Goal: Task Accomplishment & Management: Use online tool/utility

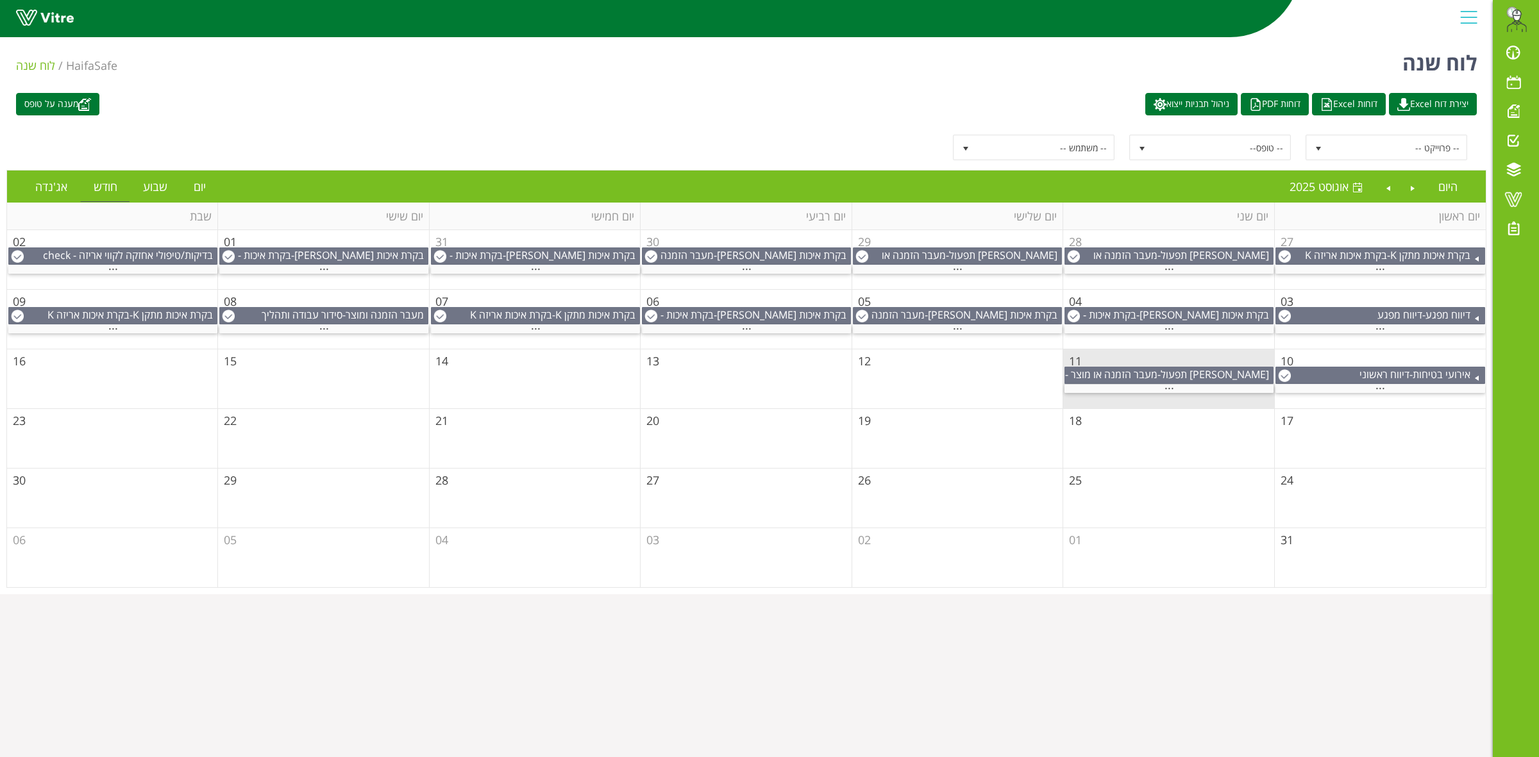
click at [948, 594] on html "Eran.Azran@haifa-group.com התראות והודעות לוח בקרה לוח שנה מענה על טופס משימות …" at bounding box center [769, 297] width 1539 height 594
click at [991, 594] on html "Eran.Azran@haifa-group.com התראות והודעות לוח בקרה לוח שנה מענה על טופס משימות …" at bounding box center [769, 297] width 1539 height 594
click at [1460, 142] on span "משימות" at bounding box center [1458, 140] width 50 height 15
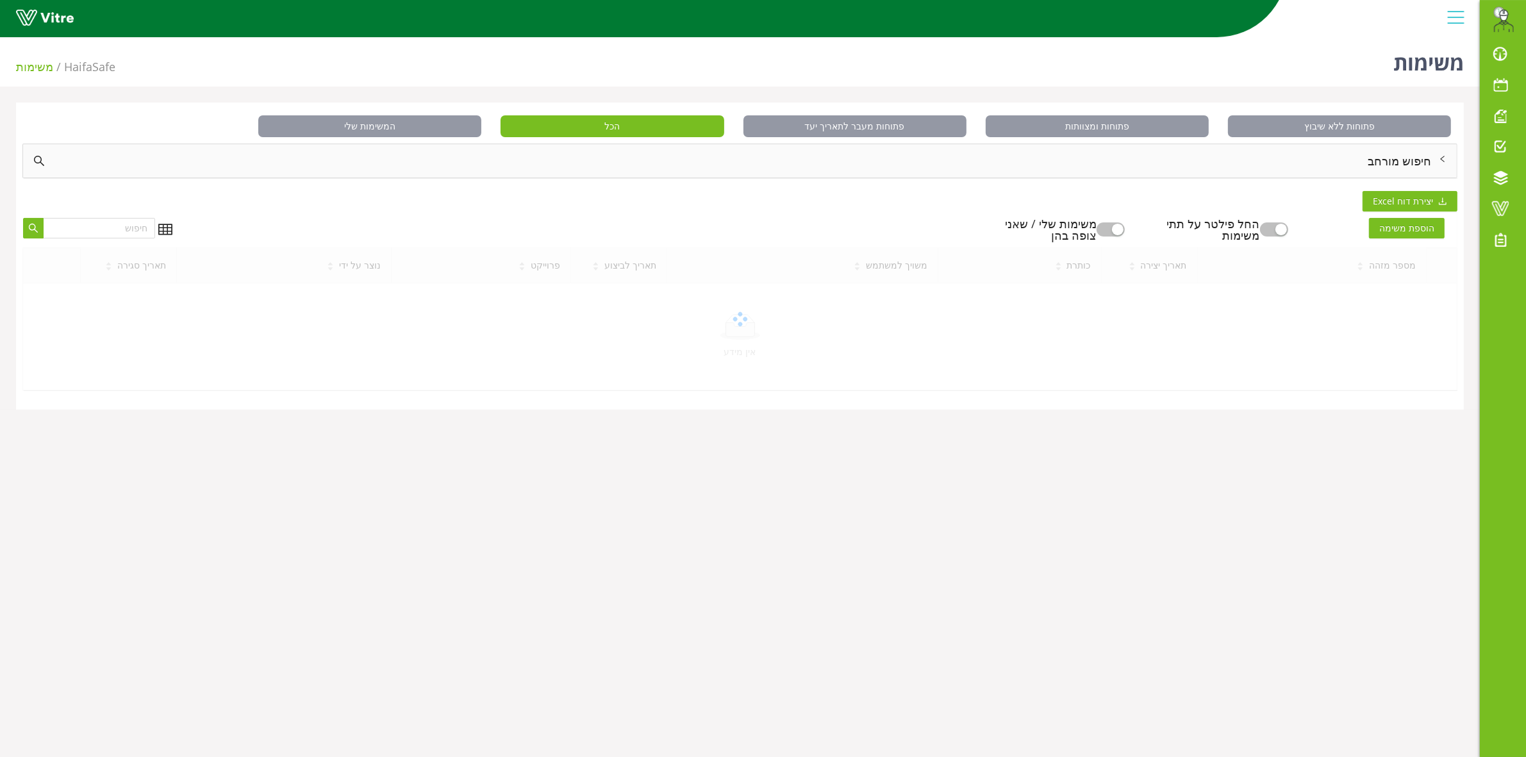
click at [1406, 157] on div "חיפוש מורחב" at bounding box center [740, 160] width 1434 height 33
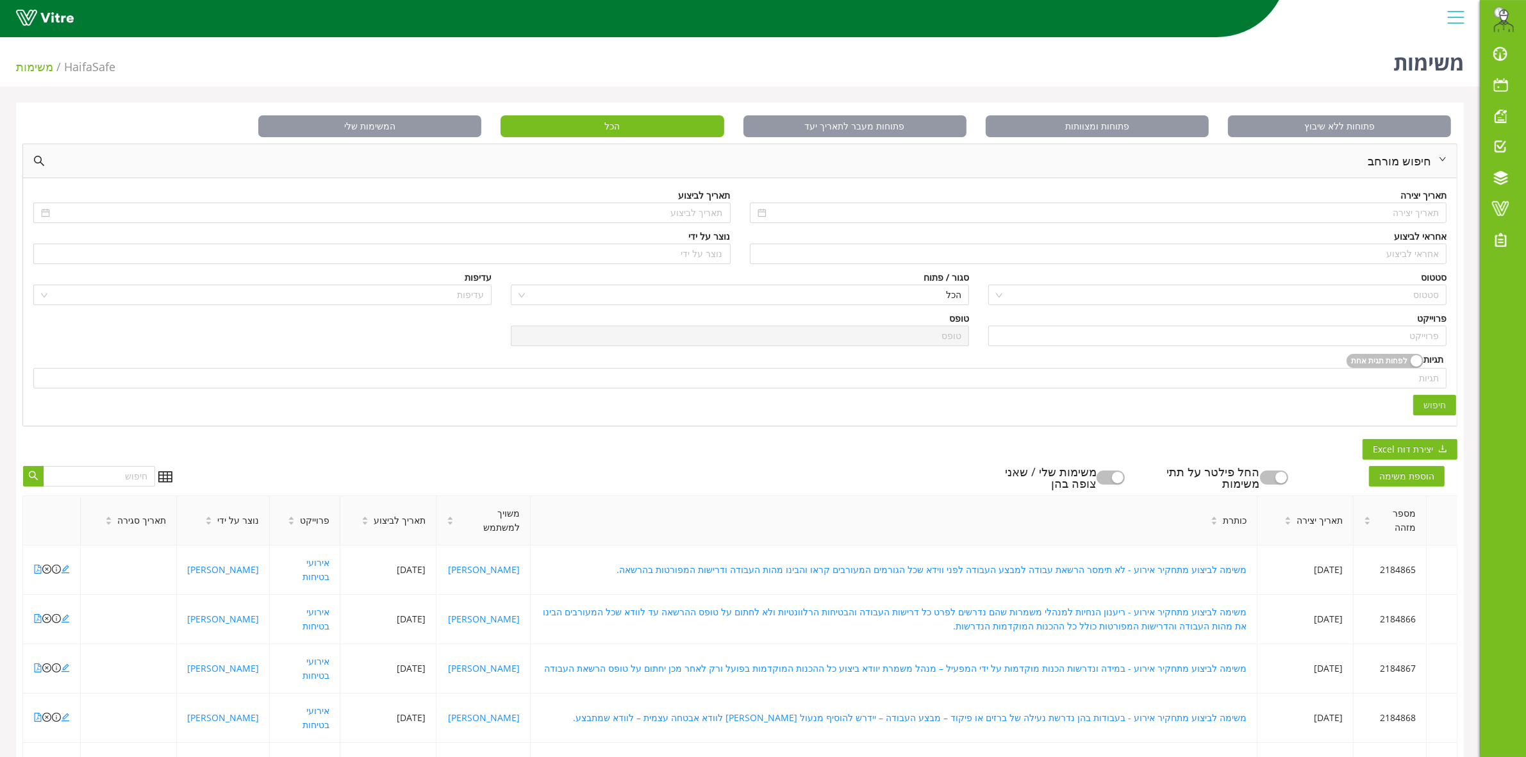
click at [823, 315] on div "טופס" at bounding box center [740, 319] width 458 height 14
click at [1394, 332] on input "search" at bounding box center [1217, 335] width 443 height 19
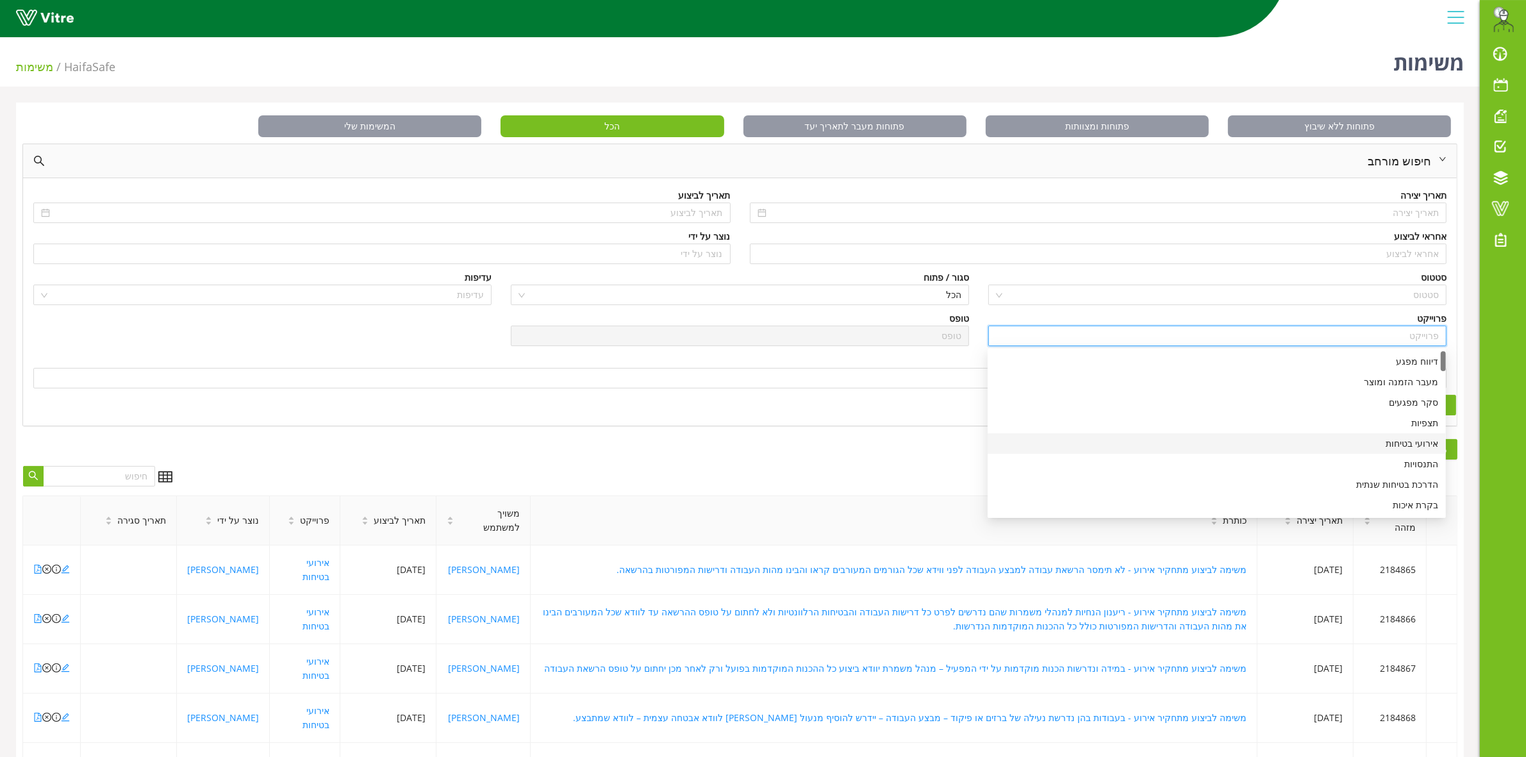
click at [1398, 439] on div "אירועי בטיחות" at bounding box center [1217, 444] width 443 height 14
type input "אירועי בטיחות"
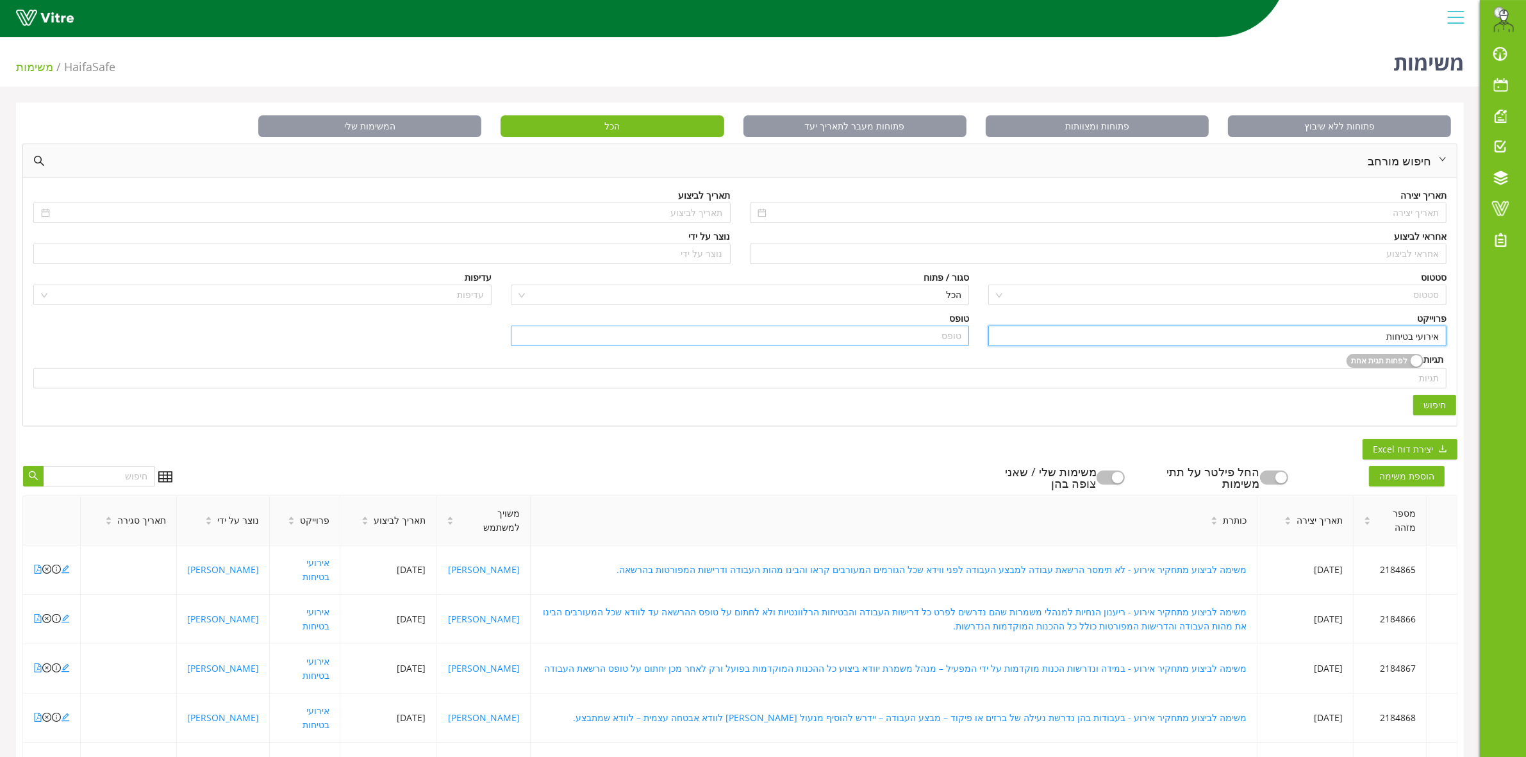
click at [923, 337] on input "search" at bounding box center [740, 335] width 443 height 19
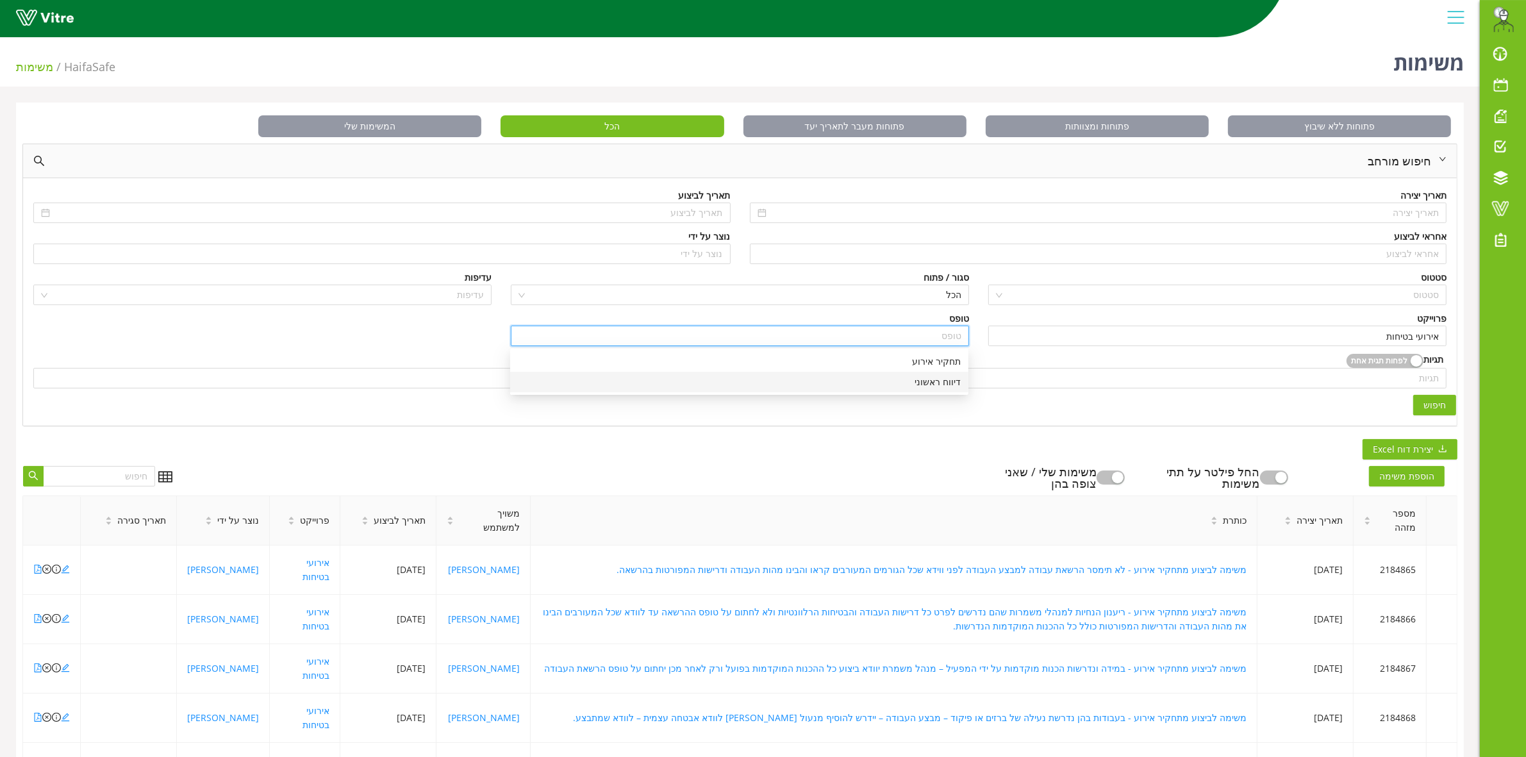
drag, startPoint x: 940, startPoint y: 382, endPoint x: 957, endPoint y: 380, distance: 16.8
click at [939, 381] on div "דיווח ראשוני" at bounding box center [739, 382] width 443 height 14
type input "דיווח ראשוני"
click at [1439, 407] on span "חיפוש" at bounding box center [1435, 405] width 22 height 14
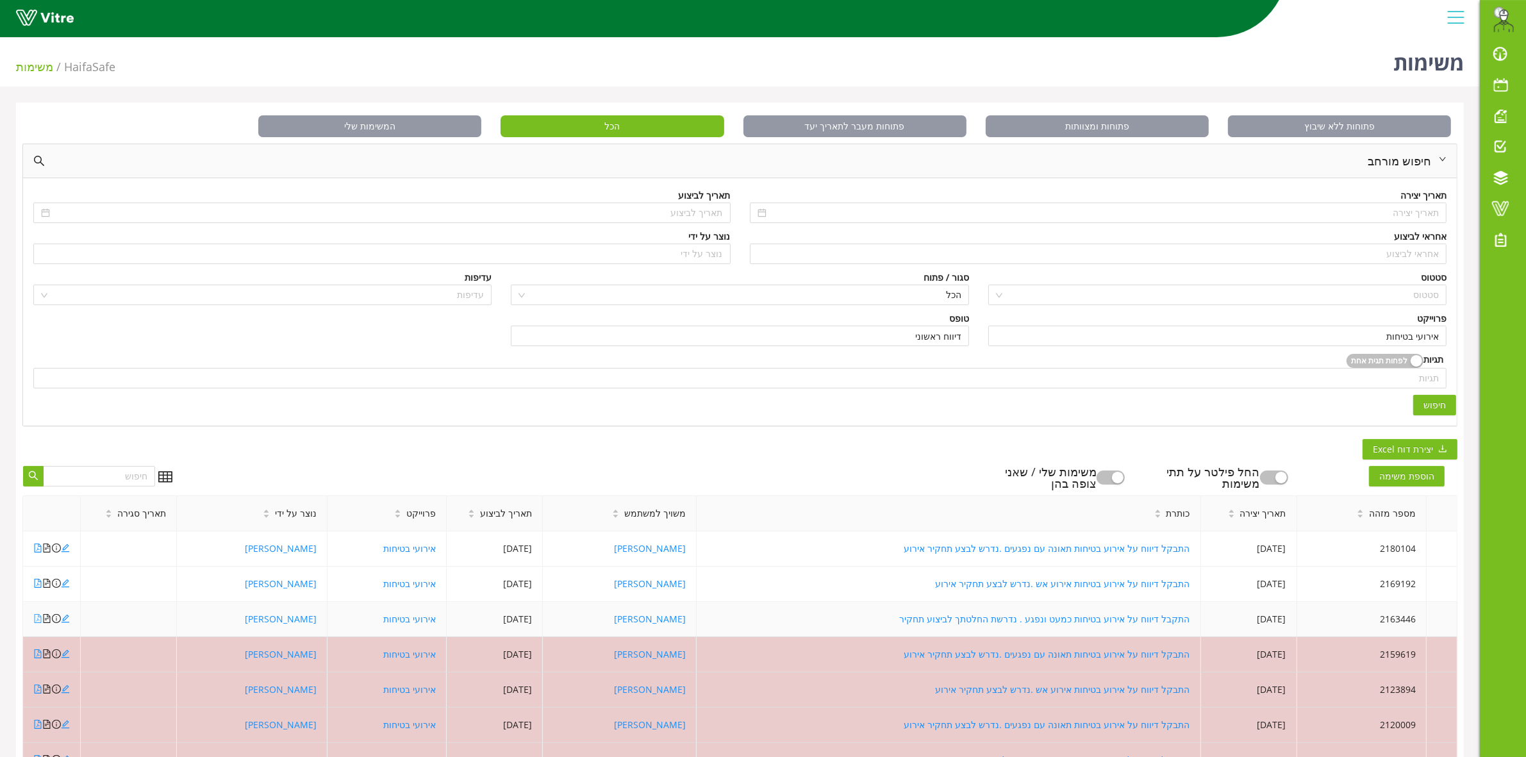
click at [37, 621] on icon "file-pdf" at bounding box center [37, 618] width 9 height 9
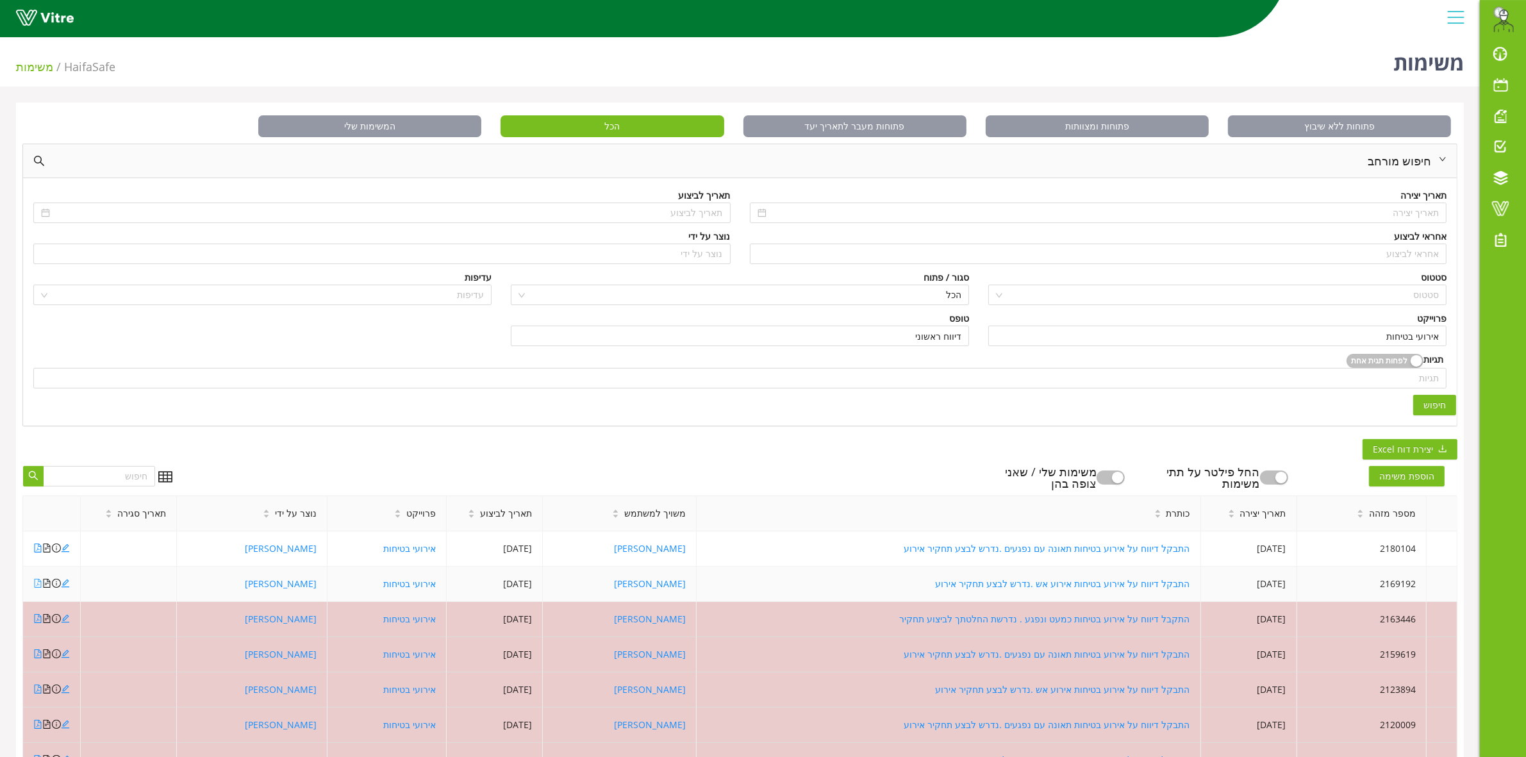
click at [38, 585] on icon "file-pdf" at bounding box center [37, 583] width 9 height 9
click at [37, 548] on icon "file-pdf" at bounding box center [37, 548] width 9 height 9
click at [1501, 213] on span at bounding box center [1501, 208] width 32 height 15
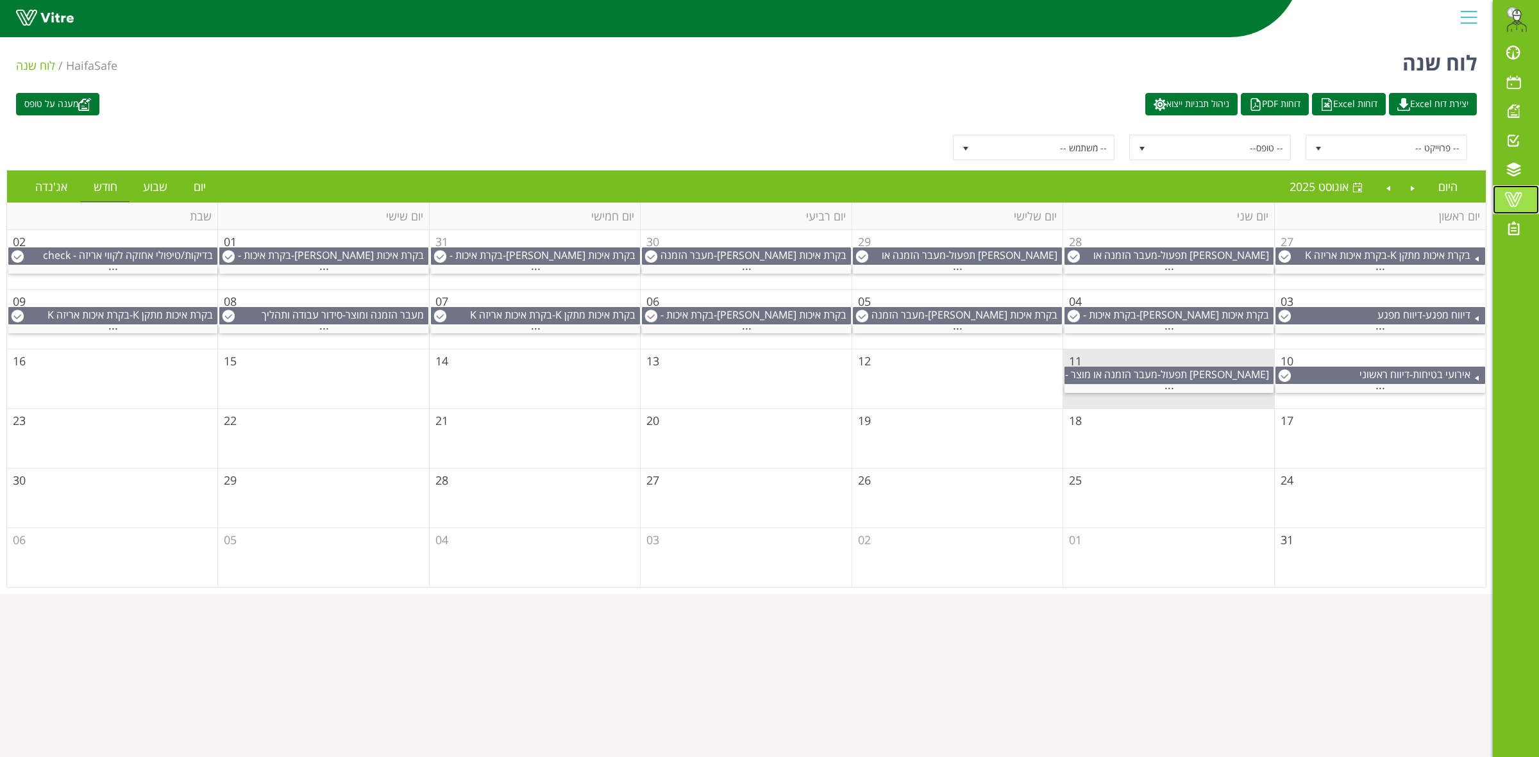
click at [1514, 205] on span at bounding box center [1513, 199] width 32 height 15
